Goal: Answer question/provide support

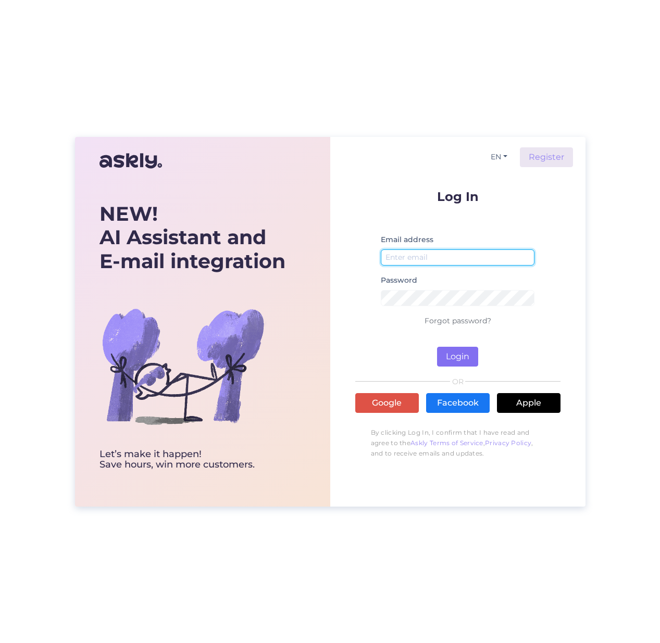
type input "[EMAIL_ADDRESS][DOMAIN_NAME]"
click at [451, 355] on button "Login" at bounding box center [457, 357] width 41 height 20
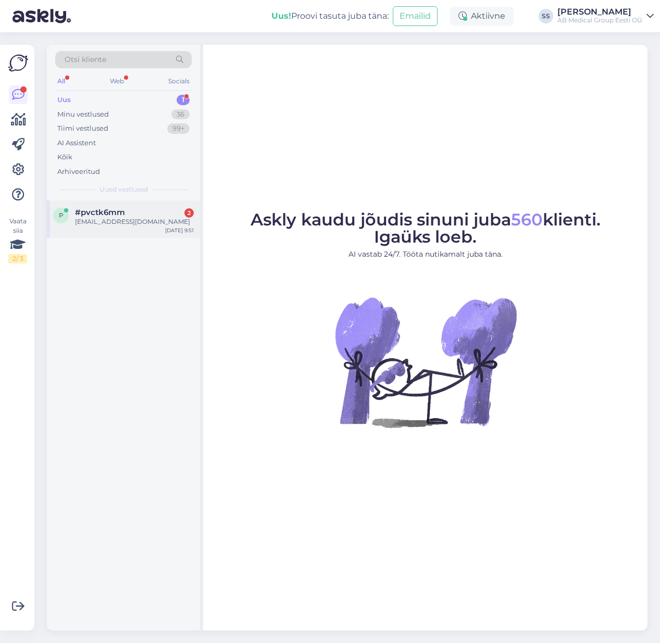
click at [103, 211] on span "#pvctk6mm" at bounding box center [100, 212] width 50 height 9
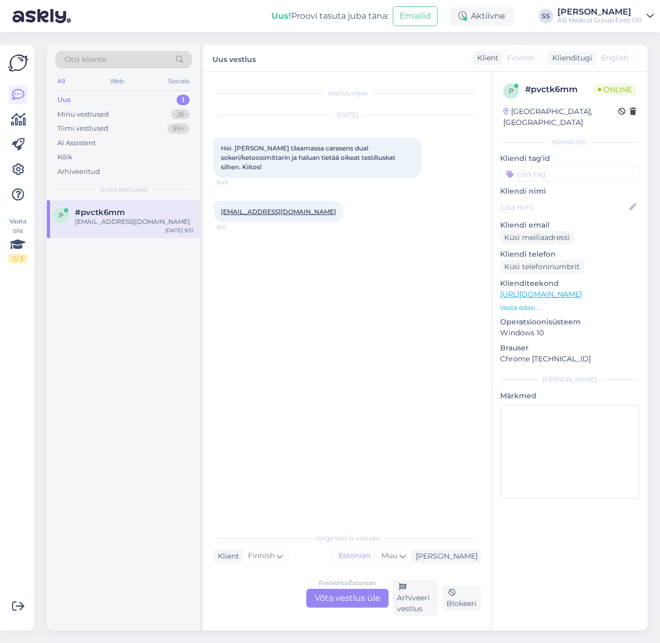
click at [353, 595] on div "Finnish to Estonian Võta vestlus üle" at bounding box center [347, 598] width 82 height 19
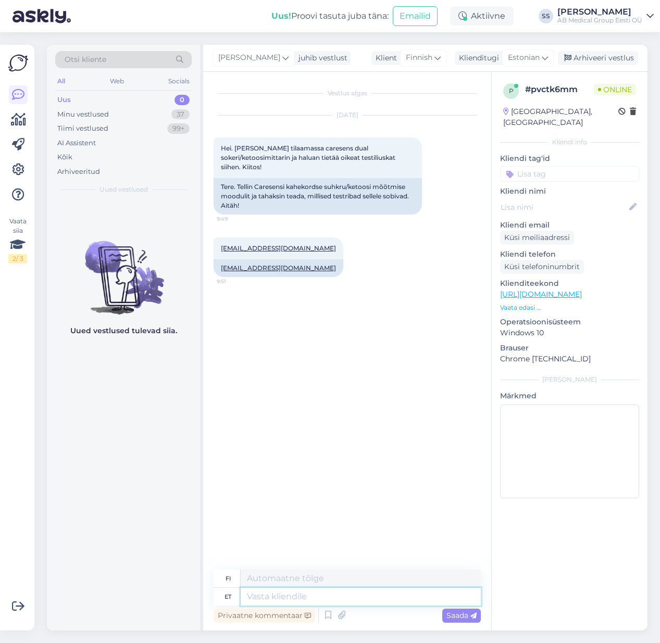
click at [260, 599] on textarea at bounding box center [361, 597] width 240 height 18
type textarea "Tere"
type textarea "Hei"
type textarea "milliseid"
type textarea "mitkä"
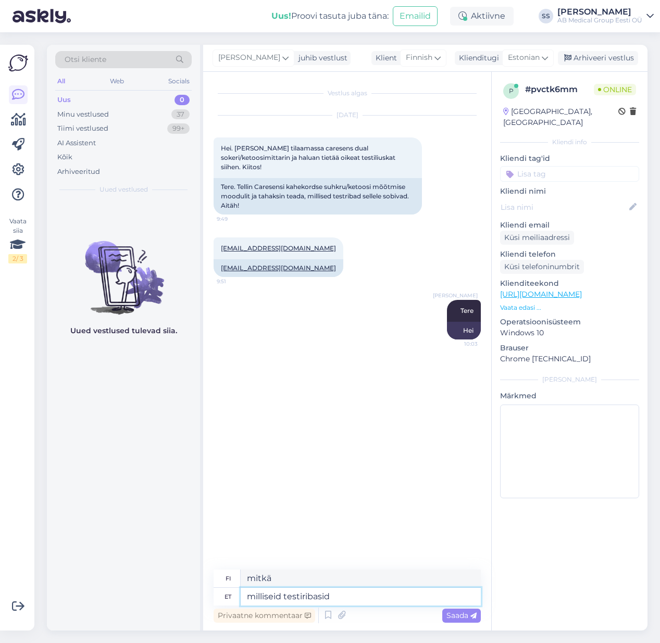
type textarea "milliseid testiribasid"
type textarea "mitkä testiliuskat"
type textarea "[PERSON_NAME] testiribasid te s"
type textarea "mitä testiliuskoja käytät"
type textarea "milliseid testiribasid te soo"
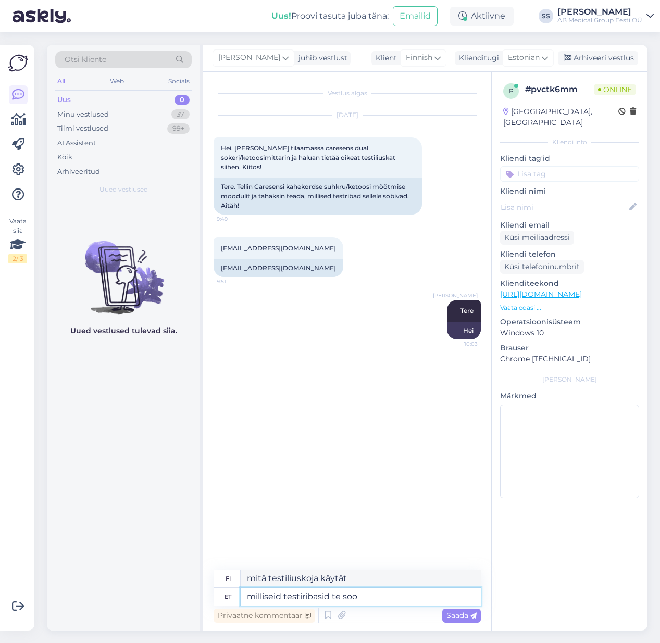
type textarea "Mitä testiliuskoja käytät?"
type textarea "milliseid testiribasid te soovite"
type textarea "mitä testiliuskoja haluat"
type textarea "[PERSON_NAME] testiribasid te soovite?"
type textarea "Mitä testiliuskoja haluat?"
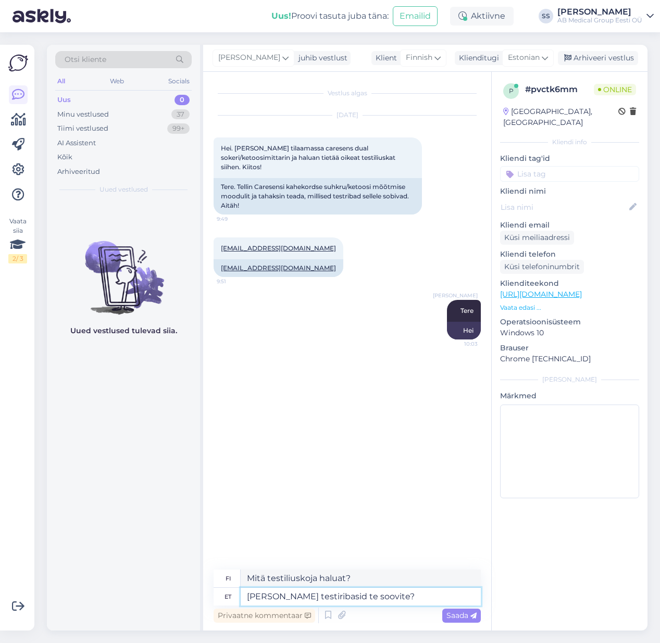
click at [339, 600] on textarea "[PERSON_NAME] testiribasid te soovite?" at bounding box center [361, 597] width 240 height 18
type textarea "[PERSON_NAME] testiribasid soovite?"
click at [457, 617] on span "Saada" at bounding box center [461, 615] width 30 height 9
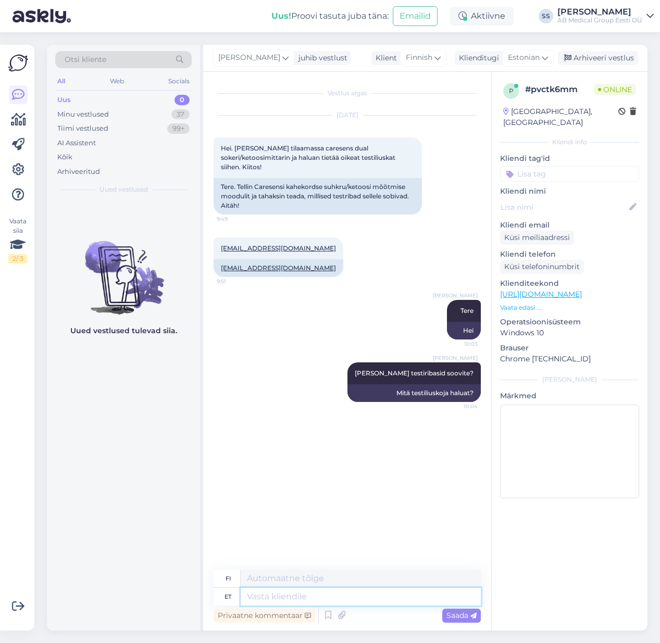
click at [352, 599] on textarea at bounding box center [361, 597] width 240 height 18
type textarea "Kas"
type textarea "On"
type textarea "Kas suhkru"
type textarea "Onko sokeria"
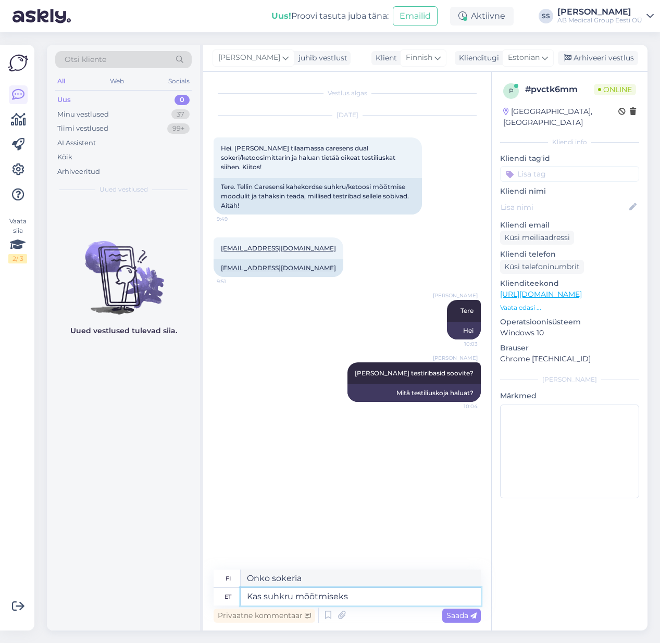
type textarea "Kas suhkru mõõtmiseks"
type textarea "Onko se tarkoitettu sokerin mittaamiseen?"
type textarea "Kas suhkru mõõtmiseks või"
type textarea "Joko sokerin mittaamiseen tai"
type textarea "Kas suhkru mõõtmiseks või ketoke"
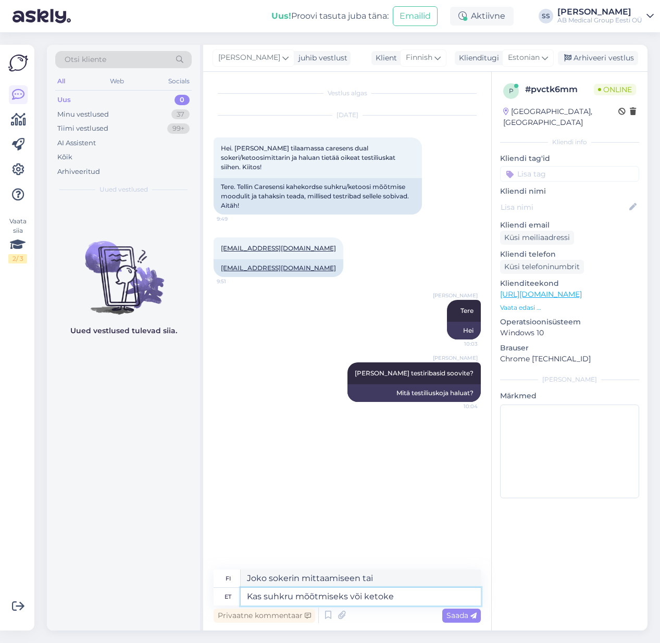
type textarea "Joko sokerin tai ketonien mittaamiseen"
type textarea "Kas suhkru mõõtmiseks või ketokehade mõõtmiseks"
type textarea "Joko sokerin tai ketoaineiden mittaamiseen"
type textarea "Kas suhkru mõõtmiseks või ketokehade mõõtmiseks?"
type textarea "Sokerin vai ketonien mittaamiseen?"
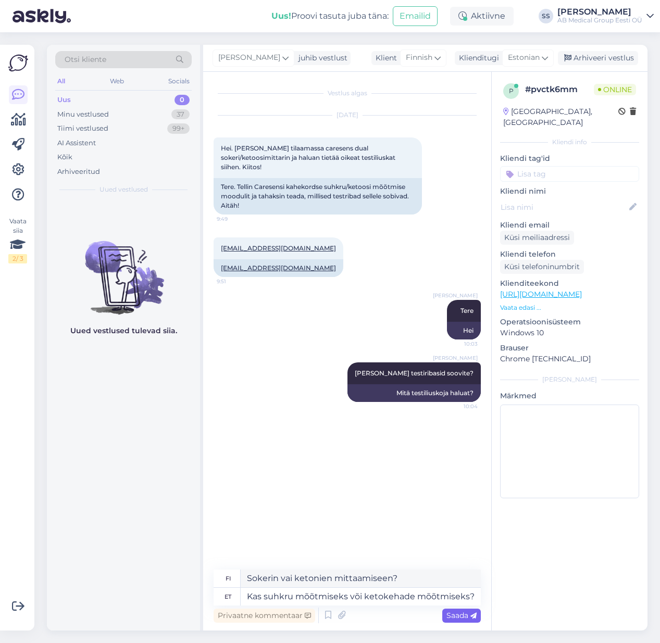
click at [469, 611] on span "Saada" at bounding box center [461, 615] width 30 height 9
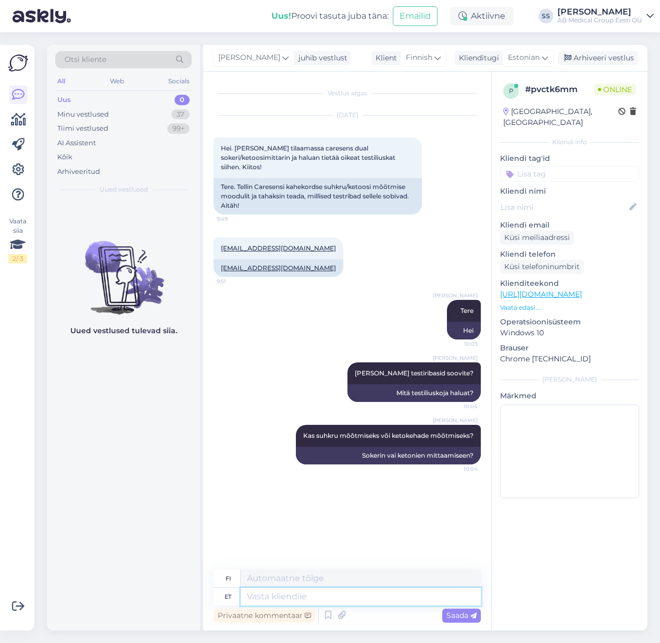
click at [261, 600] on textarea at bounding box center [361, 597] width 240 height 18
type textarea "Suhkr"
type textarea "Sokeri"
type textarea "S"
type textarea "Veresuhkl"
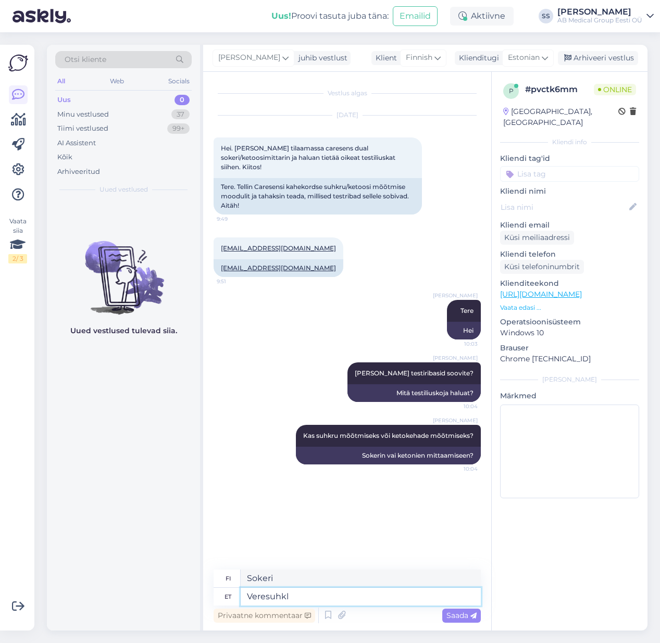
type textarea "Verensokeri"
type textarea "Veresuhkru mõõtmiseks"
type textarea "Verensokerin mittaamiseen"
type textarea "Veresuhkru mõõtmiseks on"
type textarea "Verensokerin mittaamiseksi,"
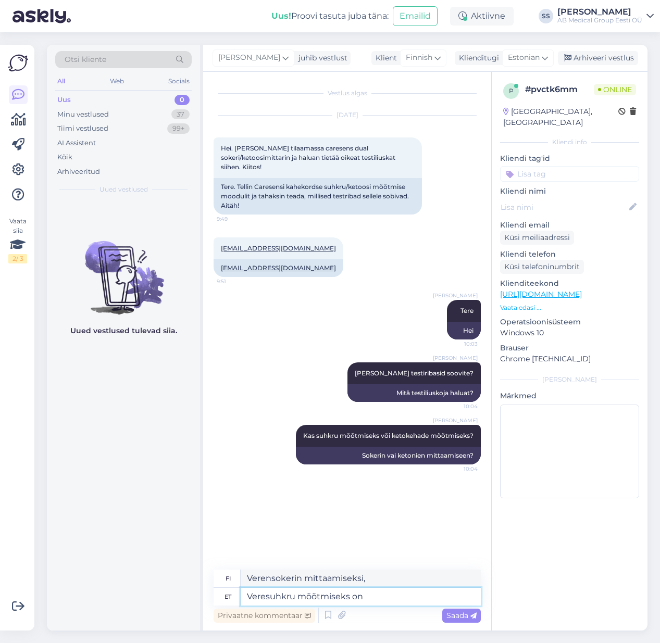
paste textarea "[URL][DOMAIN_NAME]"
type textarea "Veresuhkru mõõtmiseks on [URL][DOMAIN_NAME]"
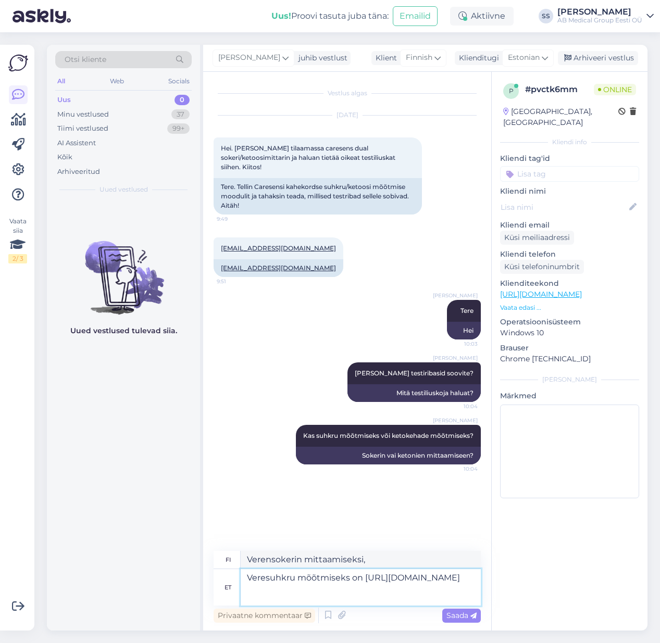
type textarea "Verensokerin mittaamiseen on olemassa [URL][DOMAIN_NAME]"
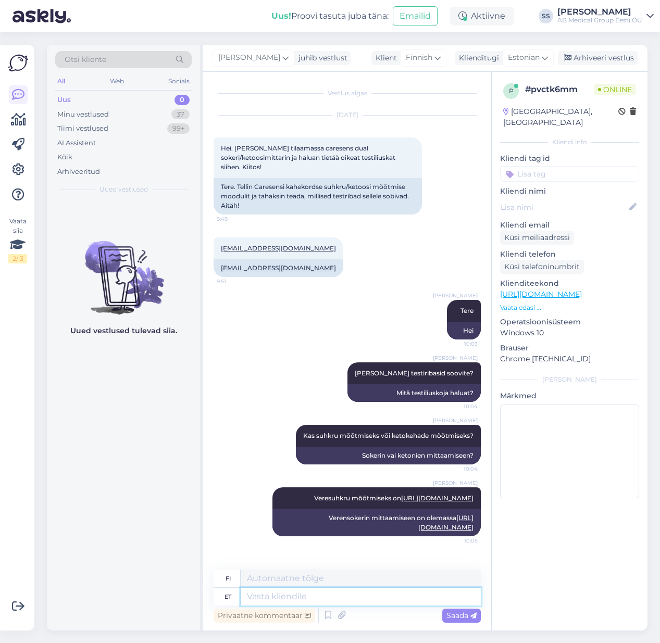
scroll to position [6, 0]
type textarea "Ketokehade m"
type textarea "Ketobodyt"
type textarea "Ketokehade mõõtmiseks"
type textarea "Ketoaineiden mittaamiseen"
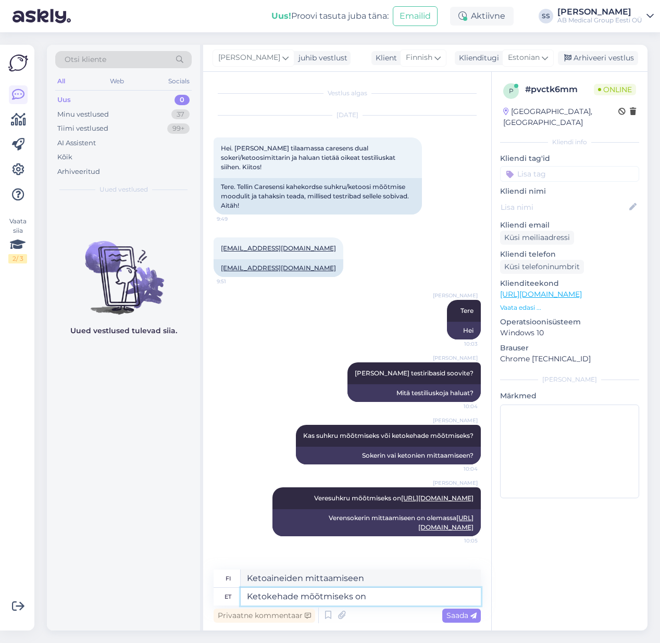
type textarea "Ketokehade mõõtmiseks on"
type textarea "Ketoaineiden mittaamiseksi,"
paste textarea "[URL][DOMAIN_NAME]"
type textarea "Ketokehade mõõtmiseks on [URL][DOMAIN_NAME]"
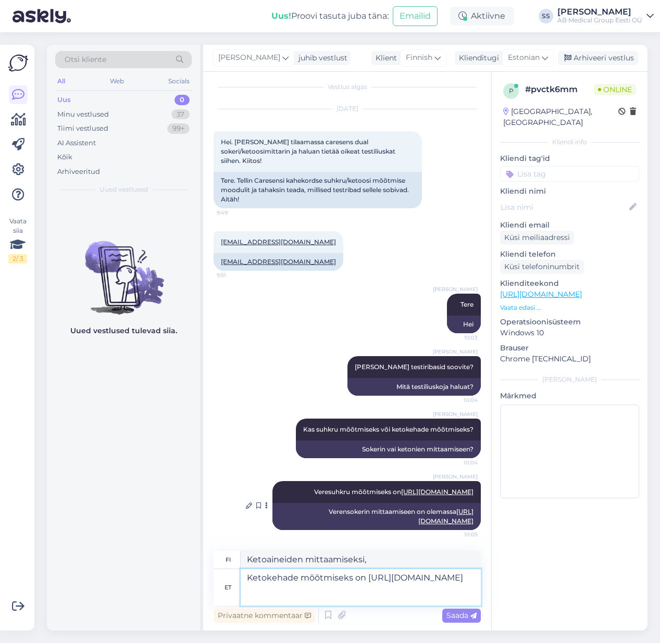
type textarea "Ketoaineiden mittaamiseksi siirry osoitteeseen [URL][DOMAIN_NAME]"
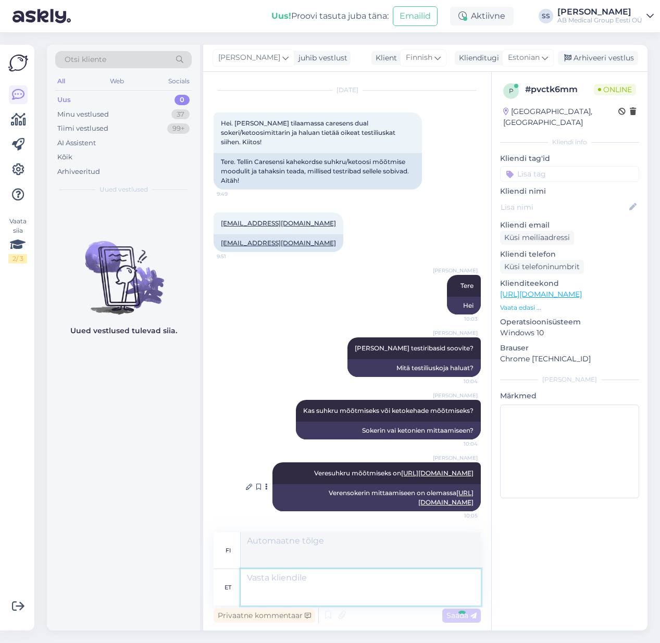
scroll to position [106, 0]
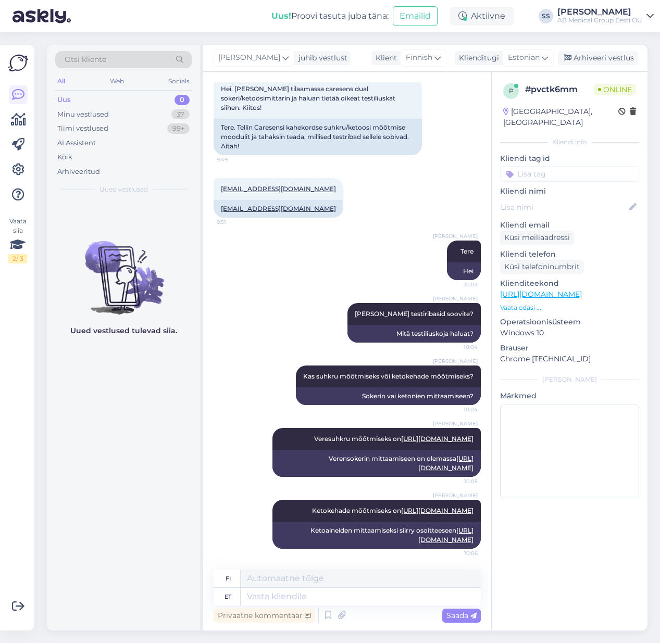
click at [583, 11] on div "[PERSON_NAME]" at bounding box center [599, 12] width 85 height 8
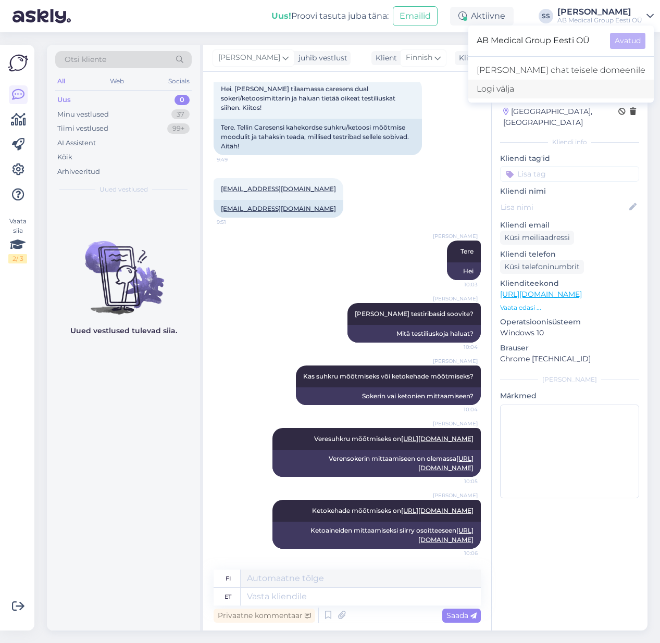
click at [524, 89] on div "Logi välja" at bounding box center [560, 89] width 185 height 19
